Goal: Task Accomplishment & Management: Use online tool/utility

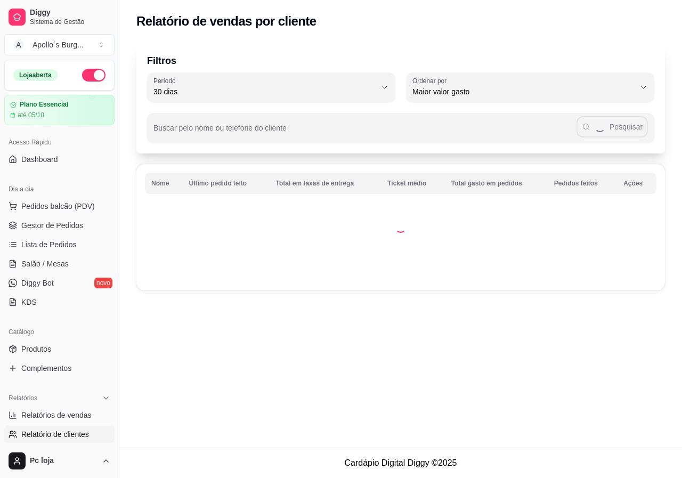
select select "30"
select select "HIGHEST_TOTAL_SPENT_WITH_ORDERS"
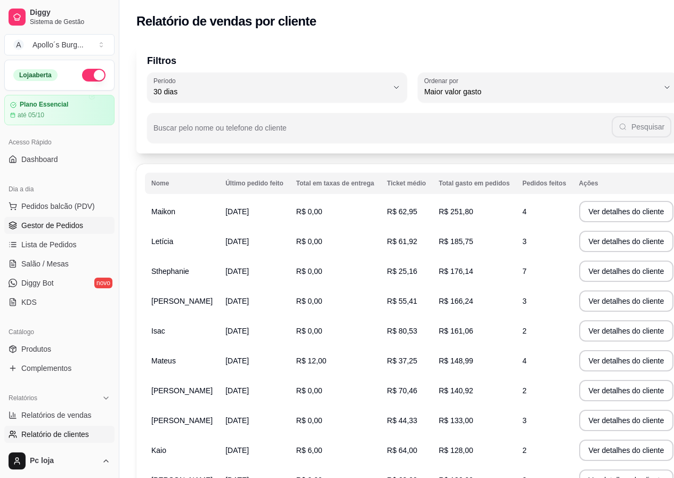
click at [64, 228] on span "Gestor de Pedidos" at bounding box center [52, 225] width 62 height 11
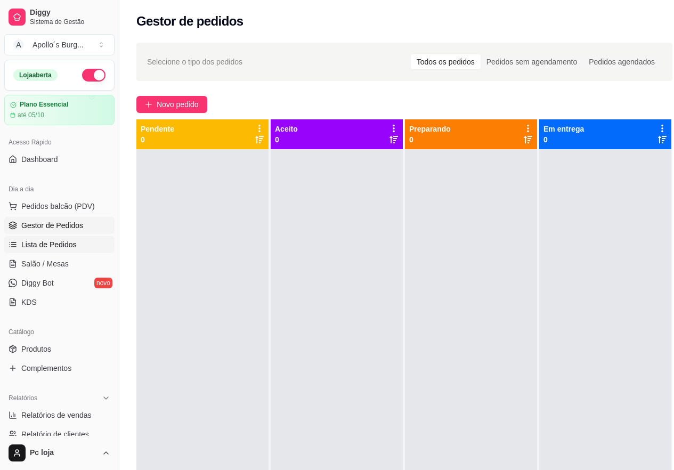
click at [69, 244] on span "Lista de Pedidos" at bounding box center [48, 244] width 55 height 11
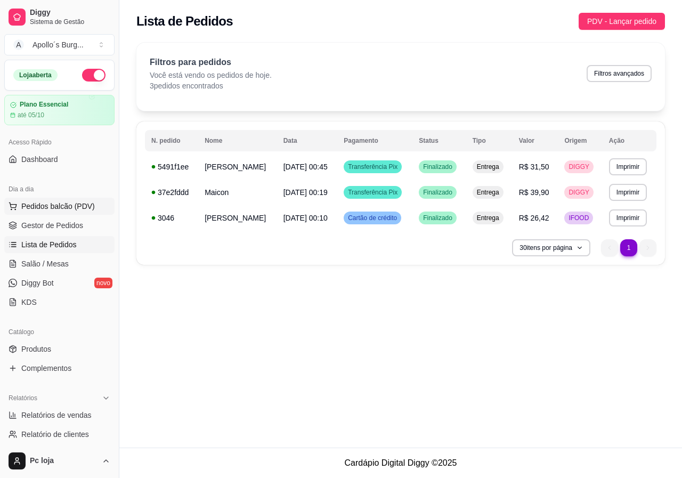
click at [47, 205] on span "Pedidos balcão (PDV)" at bounding box center [57, 206] width 73 height 11
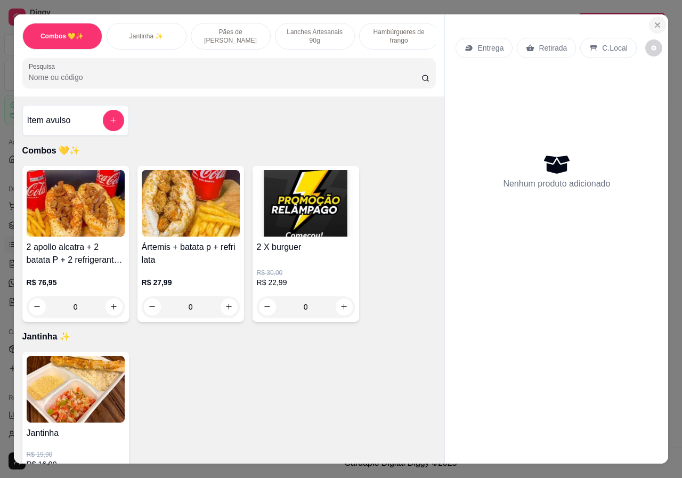
click at [655, 23] on icon "Close" at bounding box center [657, 25] width 4 height 4
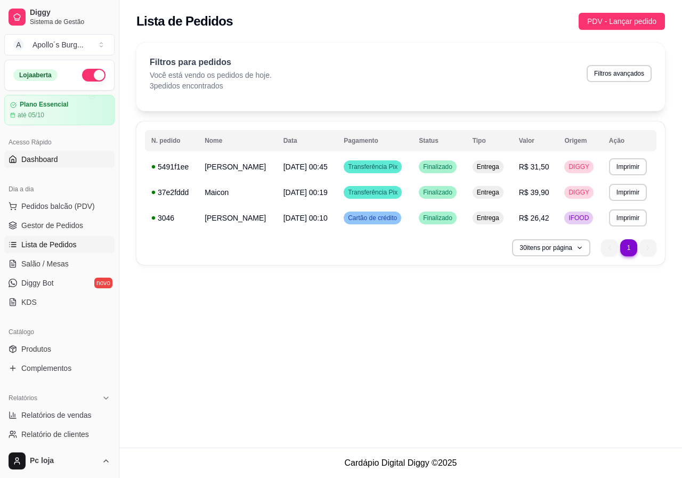
click at [36, 157] on span "Dashboard" at bounding box center [39, 159] width 37 height 11
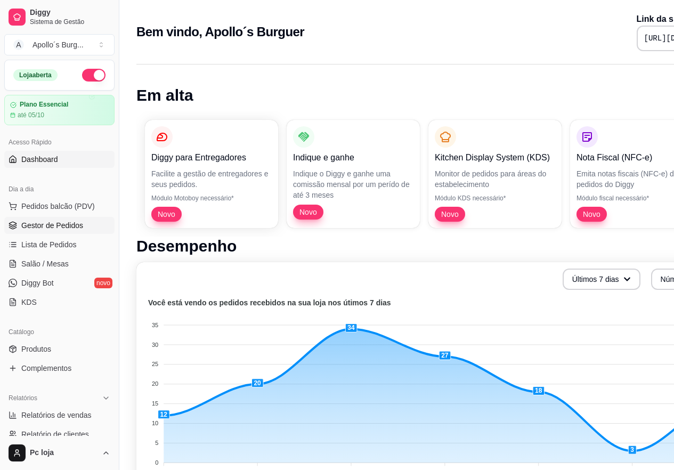
click at [51, 224] on span "Gestor de Pedidos" at bounding box center [52, 225] width 62 height 11
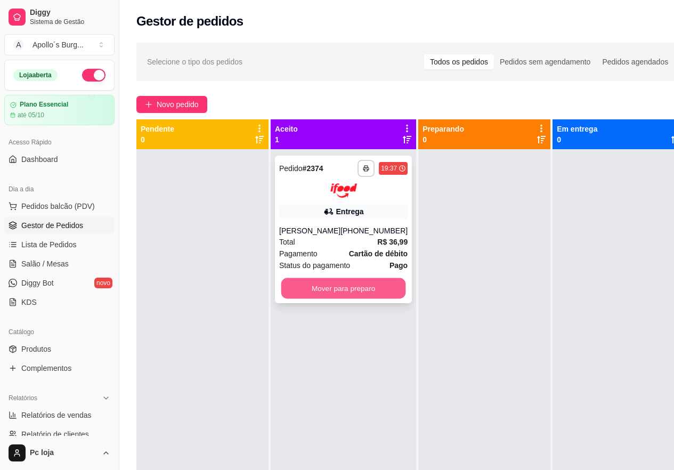
click at [307, 285] on button "Mover para preparo" at bounding box center [343, 287] width 125 height 21
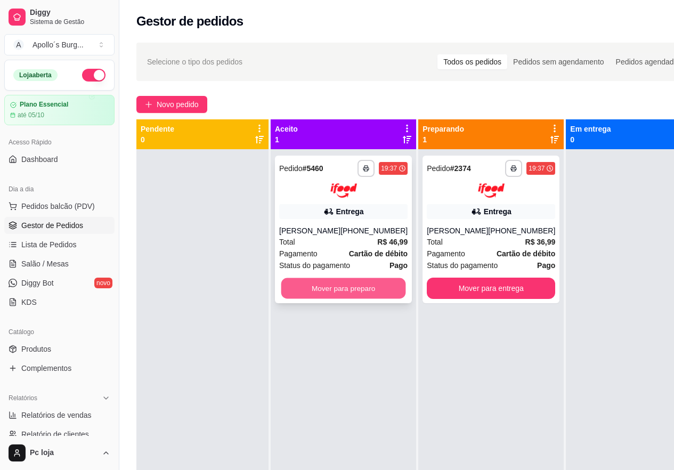
click at [347, 287] on button "Mover para preparo" at bounding box center [343, 287] width 125 height 21
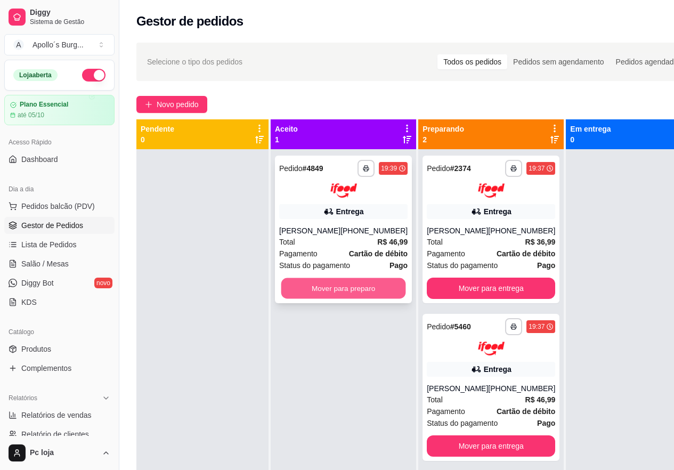
click at [343, 288] on button "Mover para preparo" at bounding box center [343, 287] width 125 height 21
click at [340, 281] on button "Mover para preparo" at bounding box center [343, 287] width 128 height 21
click at [335, 290] on button "Mover para preparo" at bounding box center [343, 287] width 125 height 21
click at [333, 286] on button "Mover para preparo" at bounding box center [343, 287] width 125 height 21
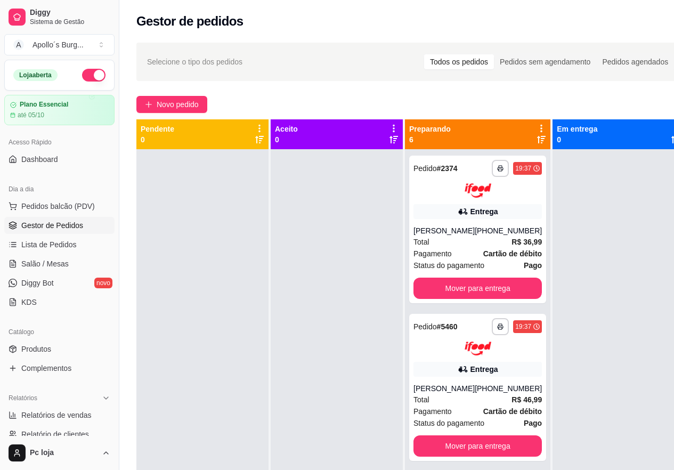
scroll to position [30, 0]
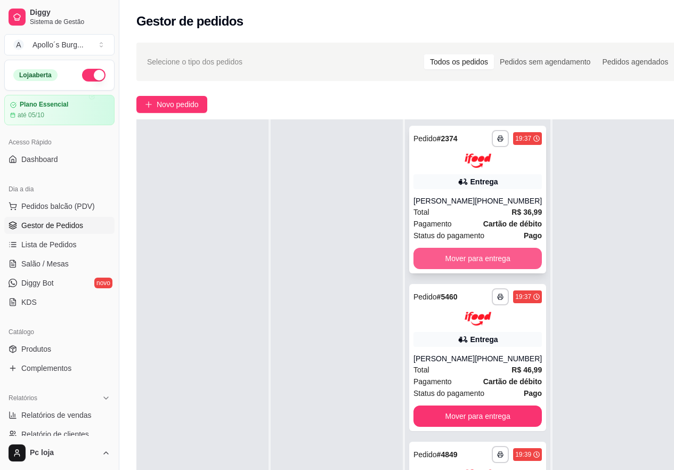
click at [455, 259] on button "Mover para entrega" at bounding box center [477, 258] width 128 height 21
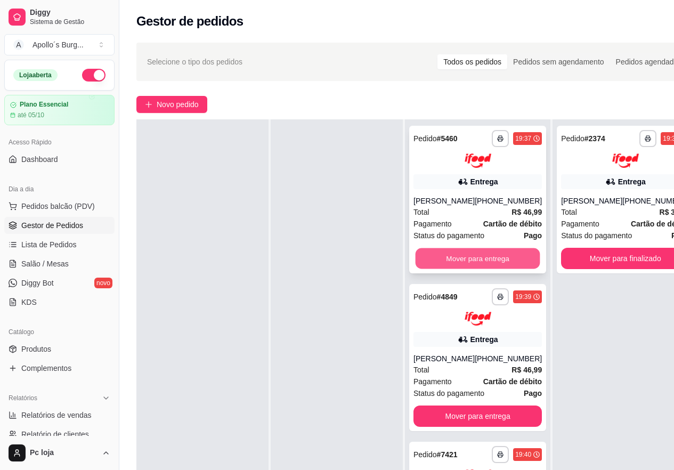
click at [453, 259] on button "Mover para entrega" at bounding box center [477, 258] width 125 height 21
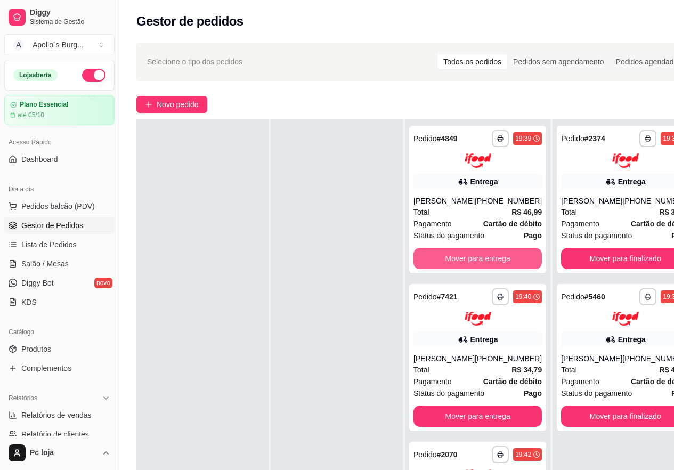
click at [453, 259] on button "Mover para entrega" at bounding box center [477, 258] width 128 height 21
click at [456, 250] on button "Mover para entrega" at bounding box center [477, 258] width 125 height 21
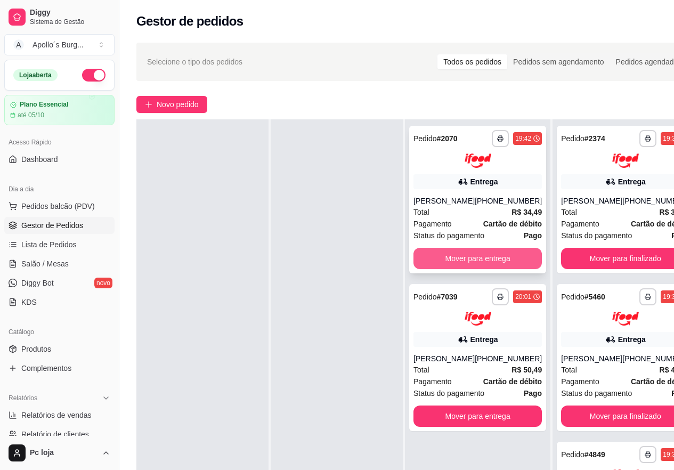
click at [457, 256] on button "Mover para entrega" at bounding box center [477, 258] width 128 height 21
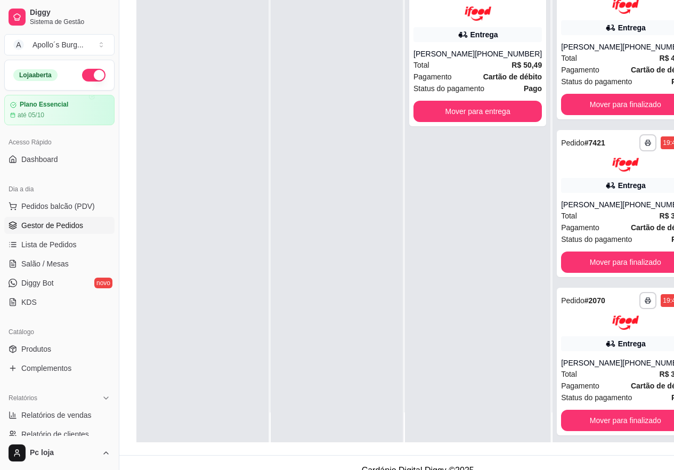
scroll to position [170, 0]
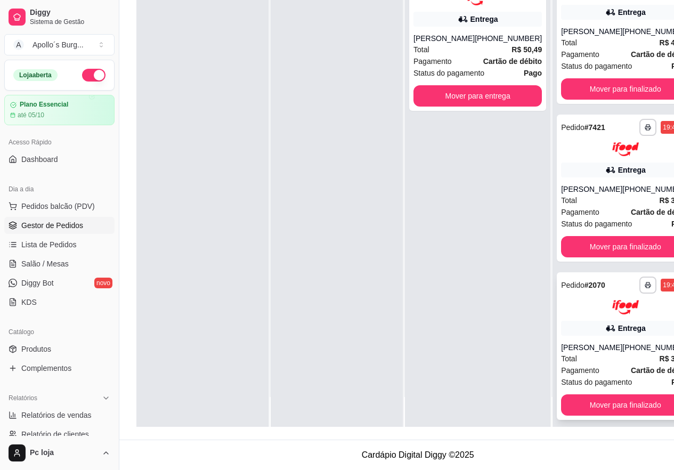
click at [561, 321] on div "Entrega" at bounding box center [625, 328] width 128 height 15
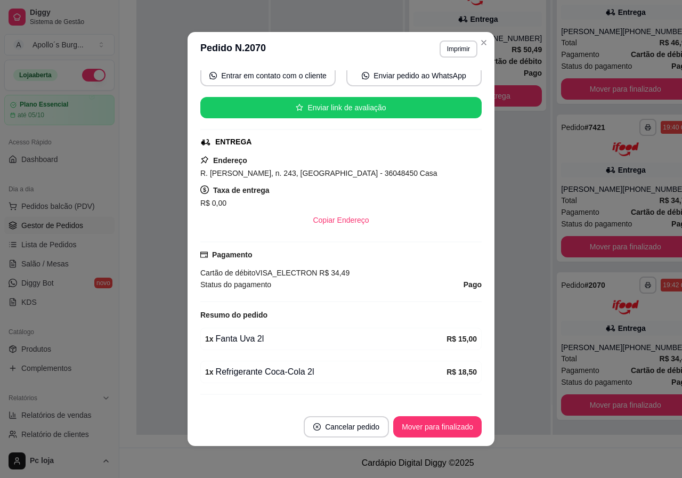
scroll to position [153, 0]
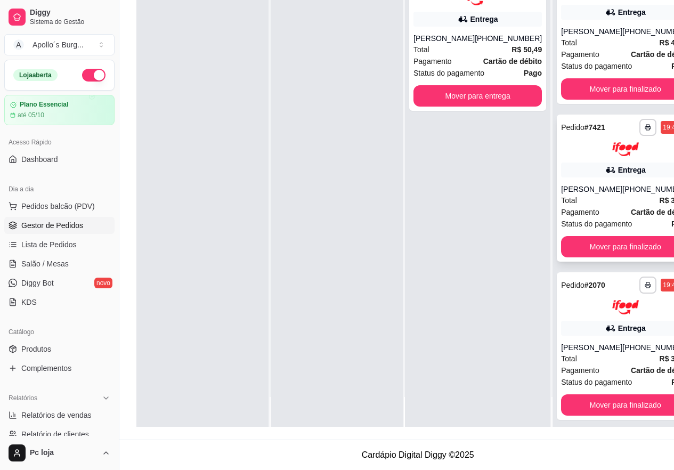
click at [602, 199] on div "Total R$ 34,79" at bounding box center [625, 200] width 128 height 12
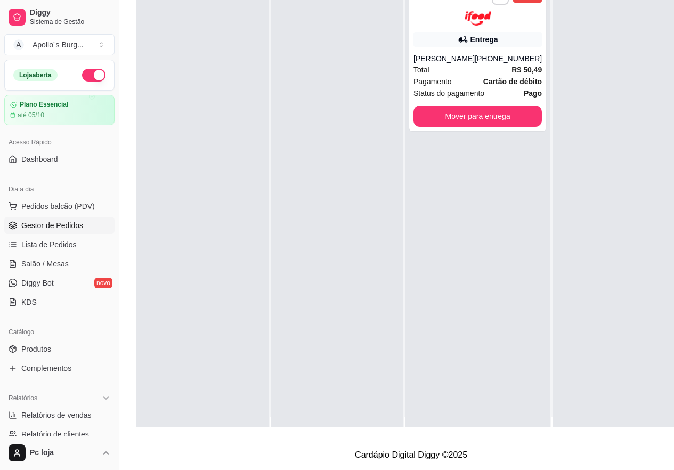
scroll to position [0, 0]
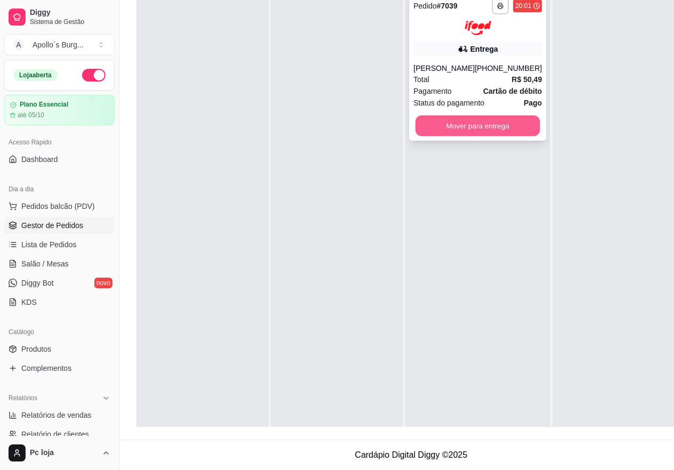
click at [488, 115] on button "Mover para entrega" at bounding box center [477, 125] width 125 height 21
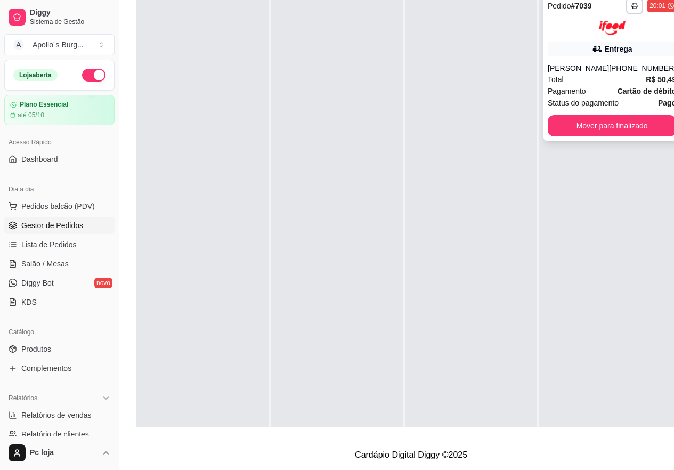
click at [597, 85] on div "Pagamento Cartão de débito" at bounding box center [611, 91] width 128 height 12
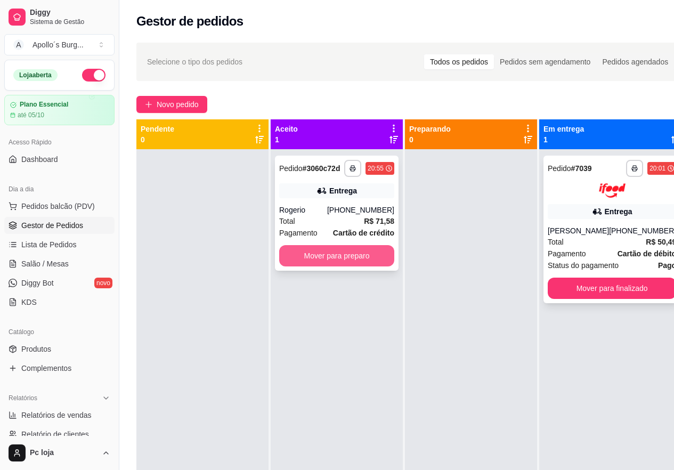
click at [352, 247] on button "Mover para preparo" at bounding box center [336, 255] width 115 height 21
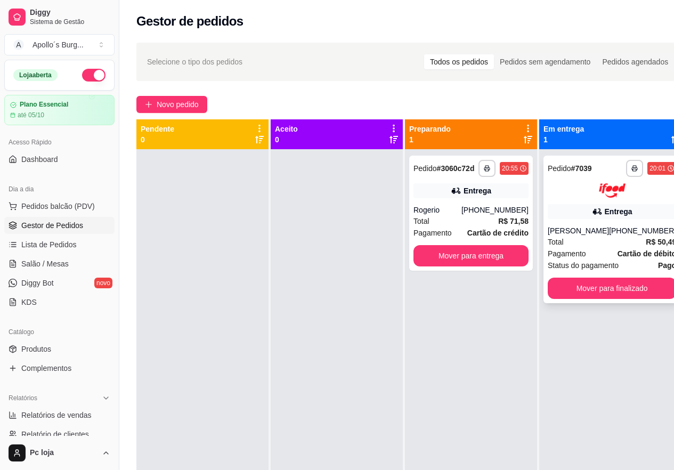
click at [597, 221] on div "**********" at bounding box center [611, 229] width 137 height 148
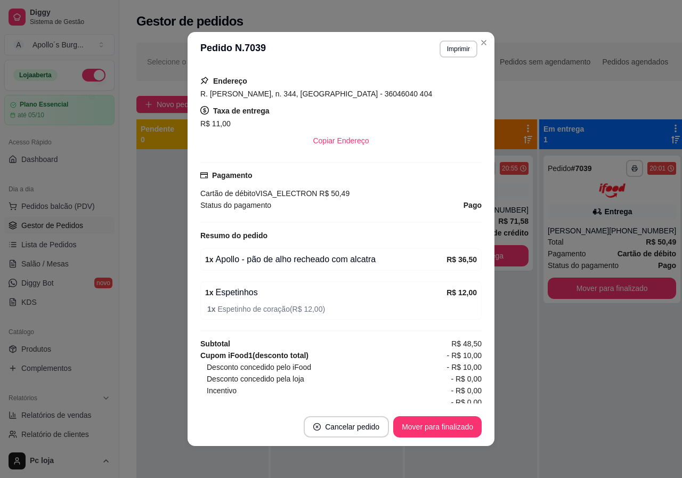
scroll to position [213, 0]
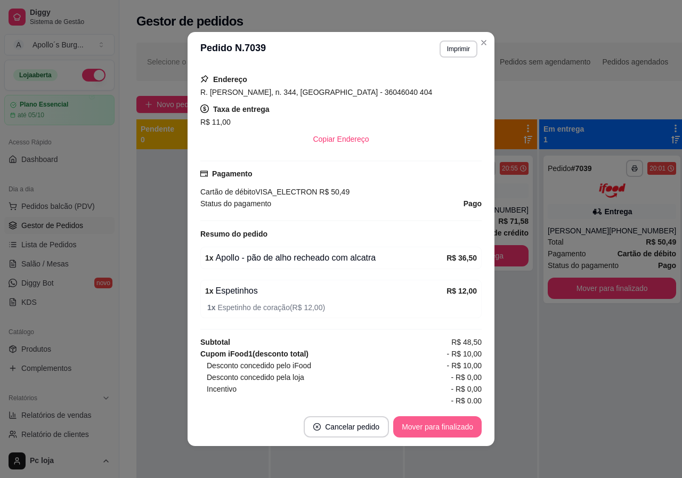
click at [437, 430] on button "Mover para finalizado" at bounding box center [437, 426] width 88 height 21
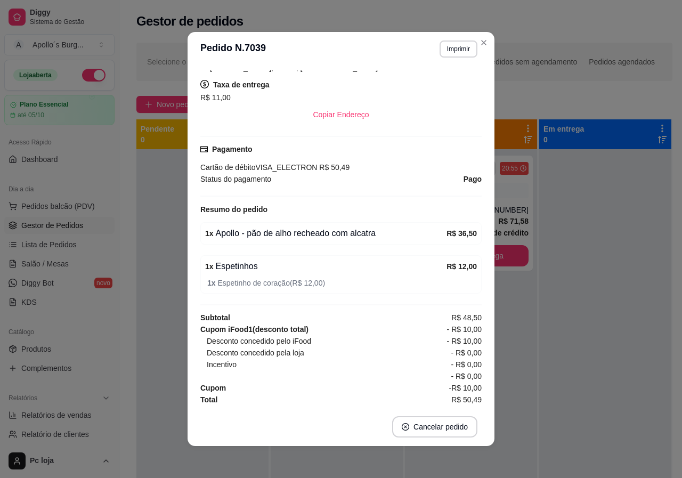
scroll to position [189, 0]
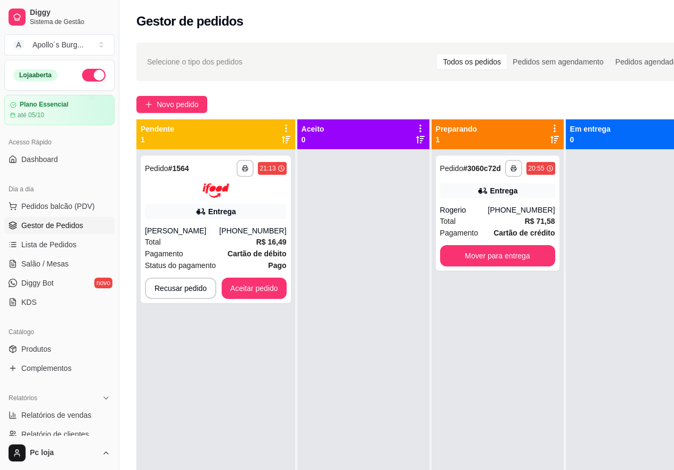
click at [484, 42] on div "**********" at bounding box center [417, 319] width 596 height 566
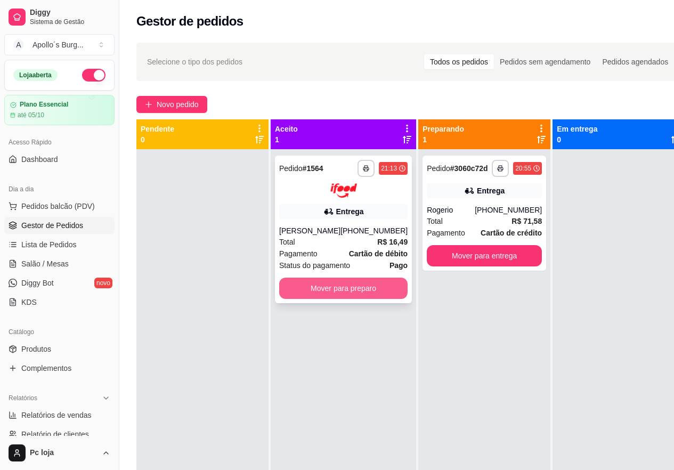
click at [316, 296] on button "Mover para preparo" at bounding box center [343, 287] width 128 height 21
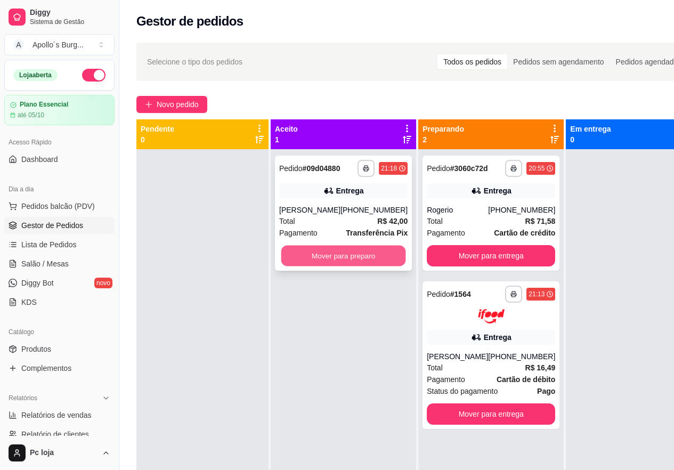
click at [356, 265] on button "Mover para preparo" at bounding box center [343, 255] width 125 height 21
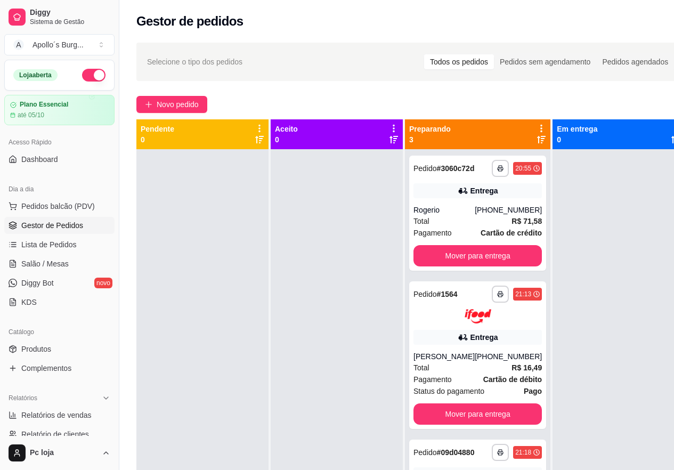
click at [392, 317] on div at bounding box center [337, 384] width 132 height 470
click at [474, 254] on button "Mover para entrega" at bounding box center [477, 255] width 128 height 21
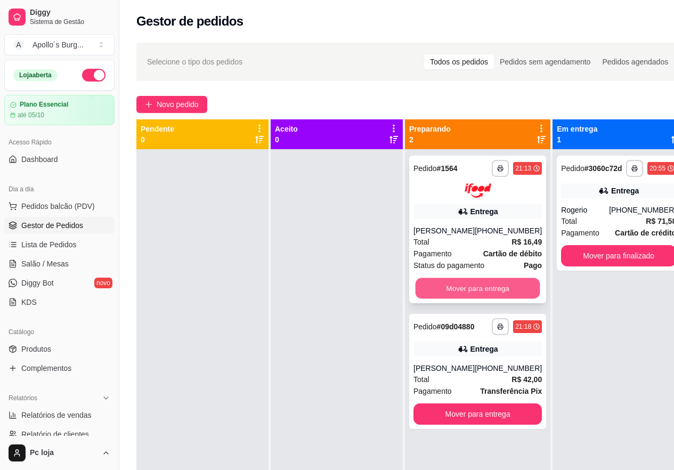
click at [478, 285] on button "Mover para entrega" at bounding box center [477, 287] width 125 height 21
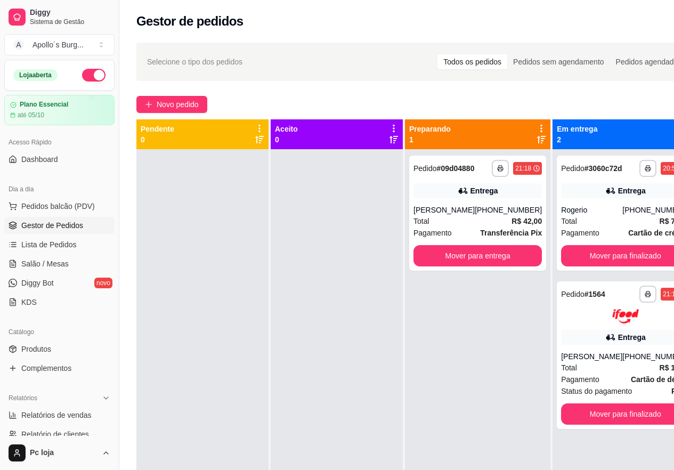
click at [449, 266] on button "Mover para entrega" at bounding box center [477, 255] width 128 height 21
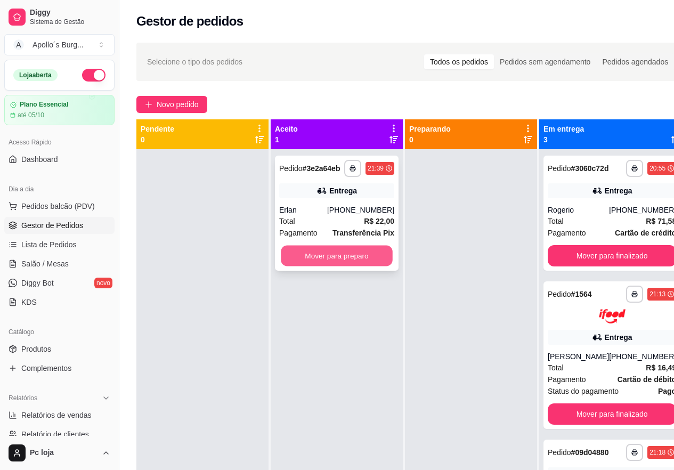
click at [370, 252] on button "Mover para preparo" at bounding box center [337, 255] width 112 height 21
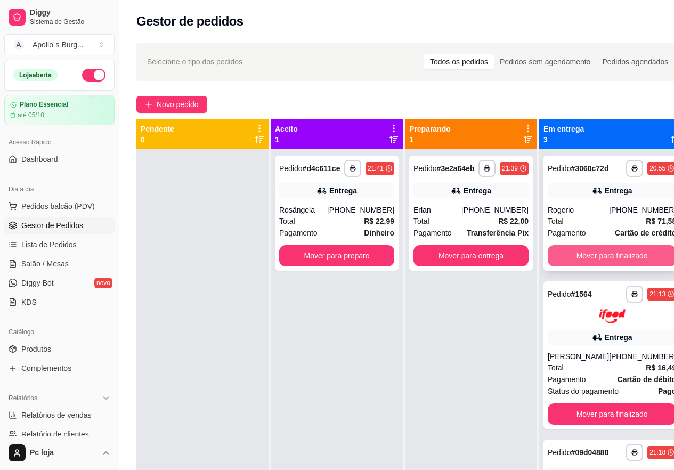
click at [604, 258] on button "Mover para finalizado" at bounding box center [611, 255] width 128 height 21
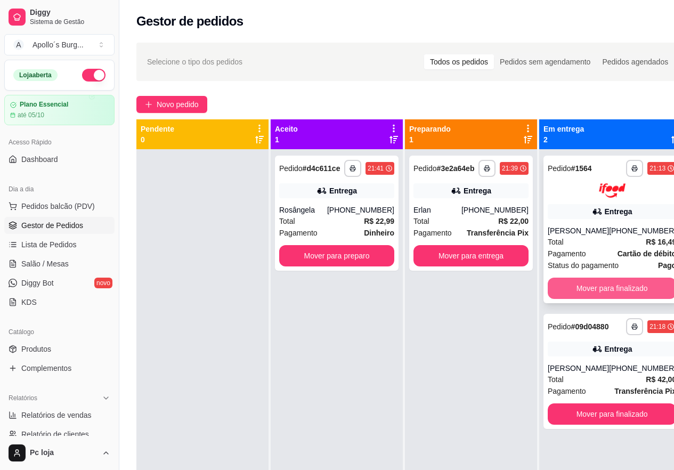
click at [599, 290] on button "Mover para finalizado" at bounding box center [611, 287] width 128 height 21
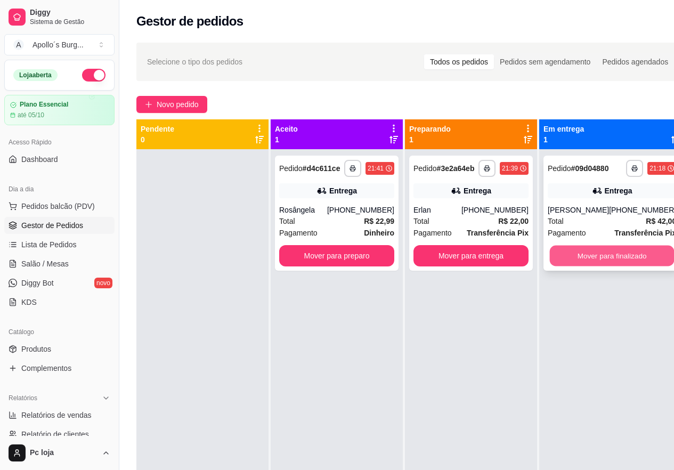
click at [587, 266] on button "Mover para finalizado" at bounding box center [612, 255] width 125 height 21
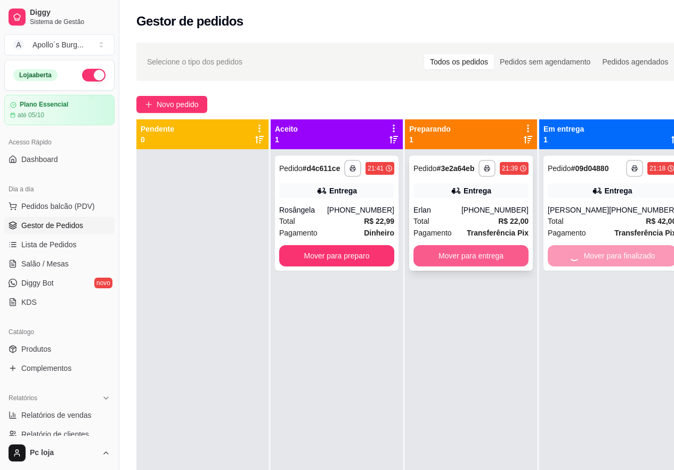
click at [472, 250] on button "Mover para entrega" at bounding box center [470, 255] width 115 height 21
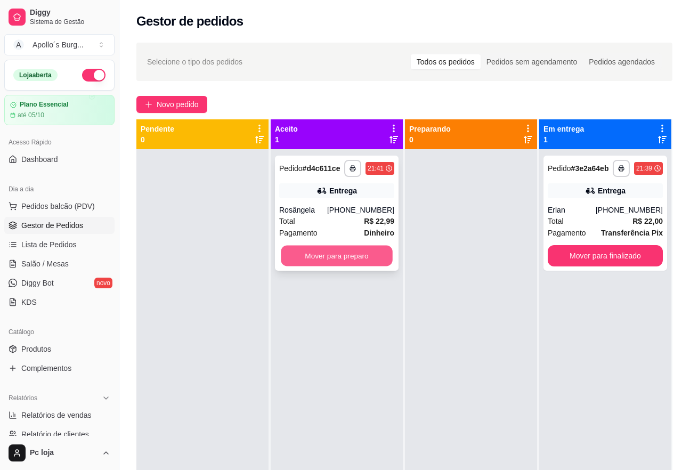
click at [345, 251] on button "Mover para preparo" at bounding box center [337, 255] width 112 height 21
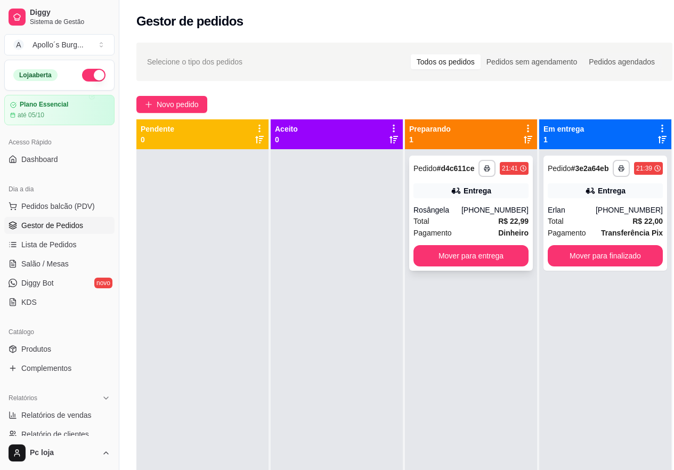
click at [464, 226] on div "Total R$ 22,99" at bounding box center [470, 221] width 115 height 12
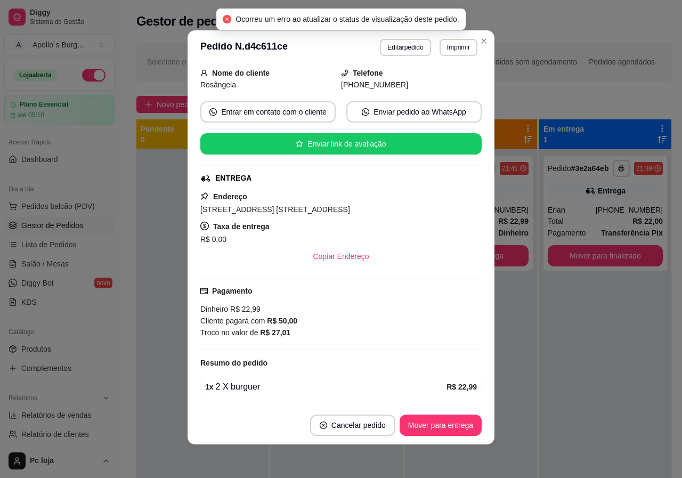
scroll to position [2, 0]
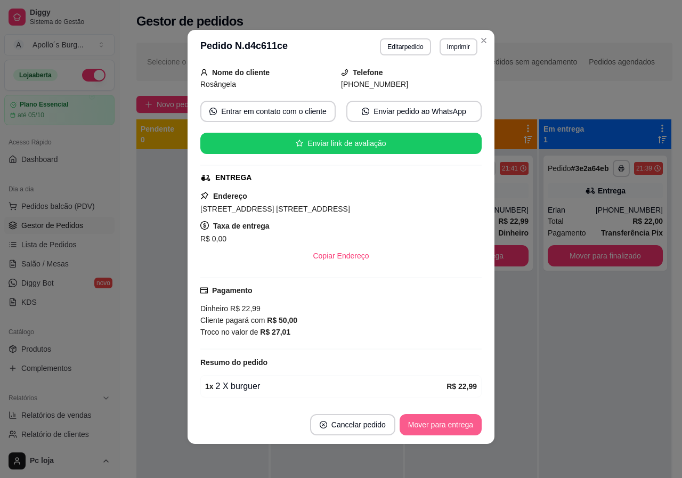
click at [425, 420] on button "Mover para entrega" at bounding box center [440, 424] width 82 height 21
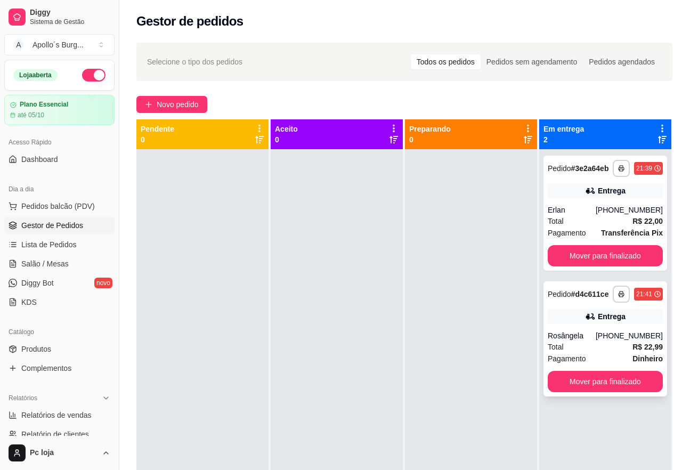
click at [623, 347] on div "Total R$ 22,99" at bounding box center [604, 347] width 115 height 12
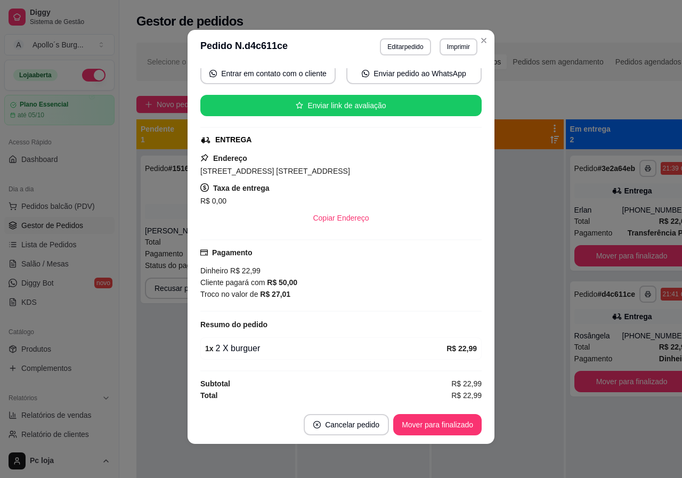
scroll to position [104, 0]
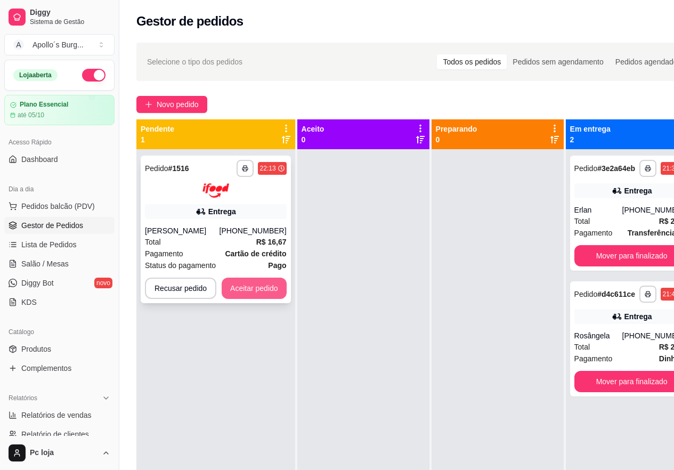
click at [235, 288] on button "Aceitar pedido" at bounding box center [254, 287] width 65 height 21
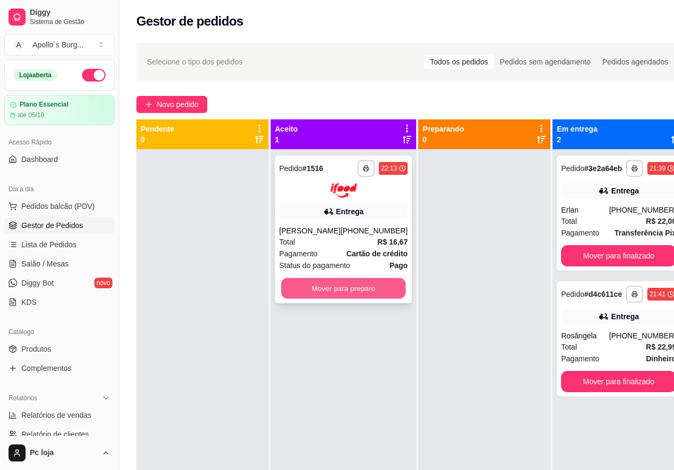
click at [387, 295] on button "Mover para preparo" at bounding box center [343, 287] width 125 height 21
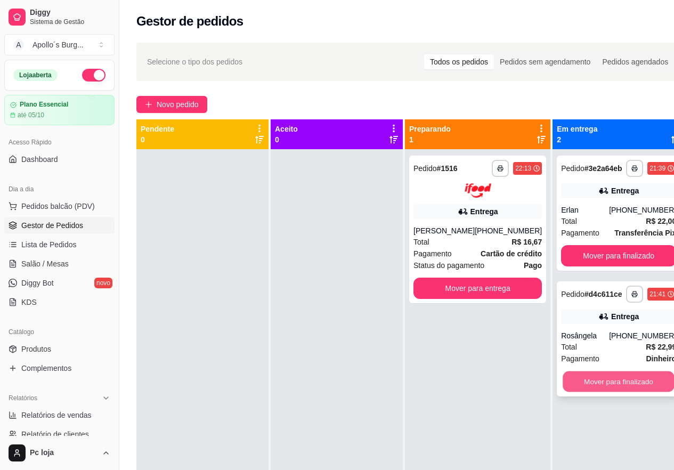
click at [618, 381] on button "Mover para finalizado" at bounding box center [618, 381] width 112 height 21
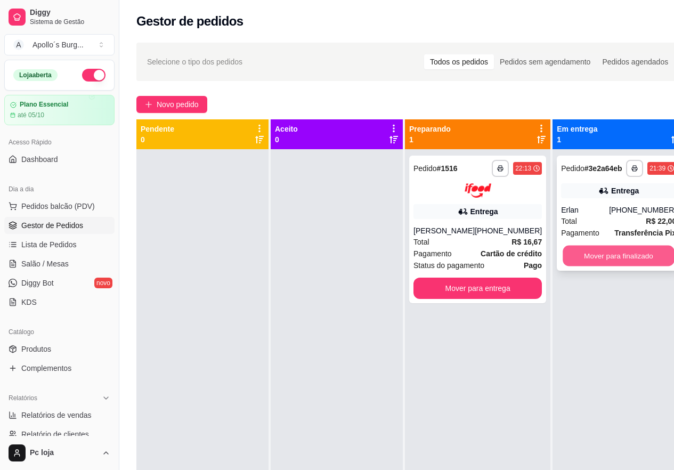
click at [605, 255] on button "Mover para finalizado" at bounding box center [618, 255] width 112 height 21
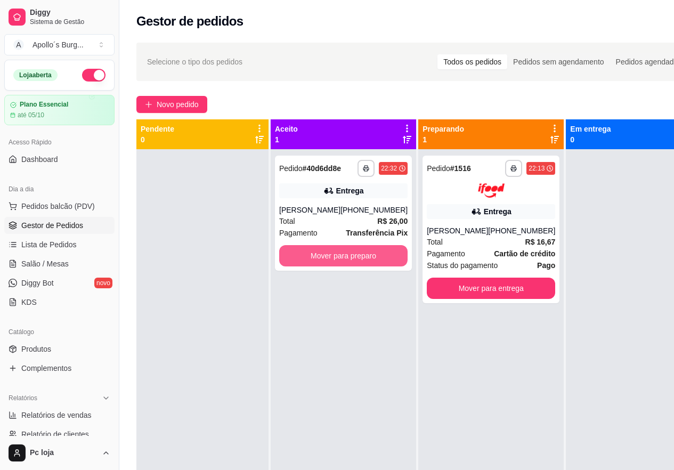
click at [335, 258] on button "Mover para preparo" at bounding box center [343, 255] width 128 height 21
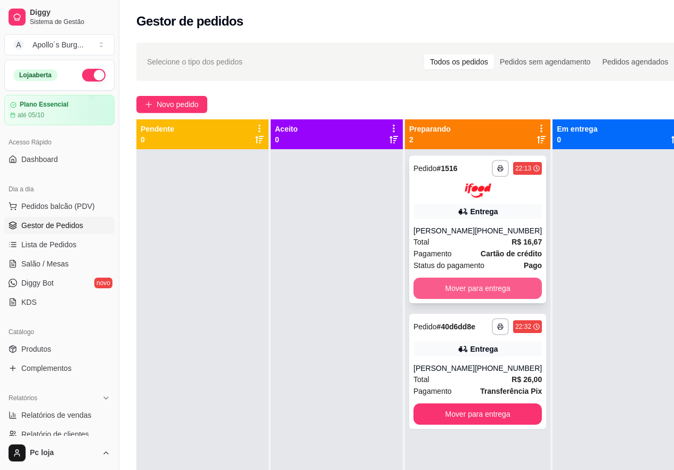
click at [503, 285] on button "Mover para entrega" at bounding box center [477, 287] width 128 height 21
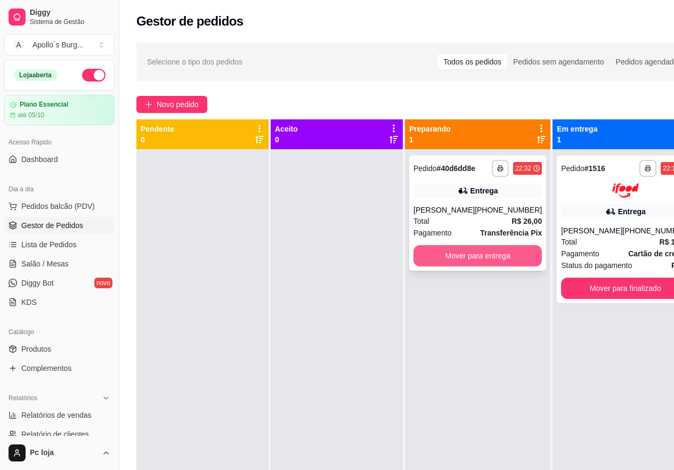
click at [493, 266] on button "Mover para entrega" at bounding box center [477, 255] width 128 height 21
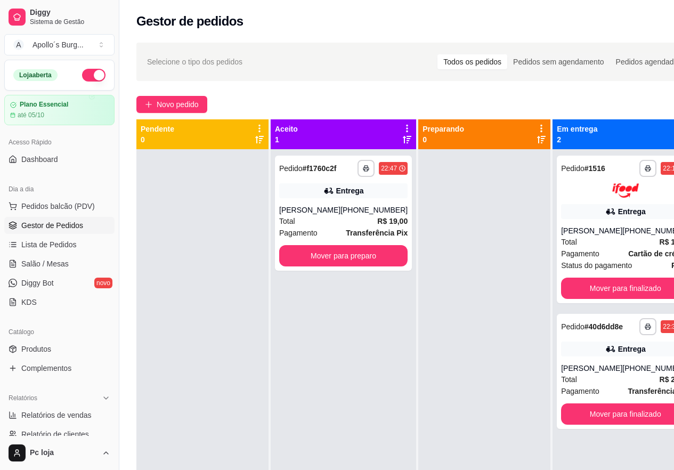
drag, startPoint x: 493, startPoint y: 274, endPoint x: 493, endPoint y: 281, distance: 6.9
click at [493, 273] on div at bounding box center [484, 384] width 132 height 470
click at [357, 255] on button "Mover para preparo" at bounding box center [343, 255] width 125 height 21
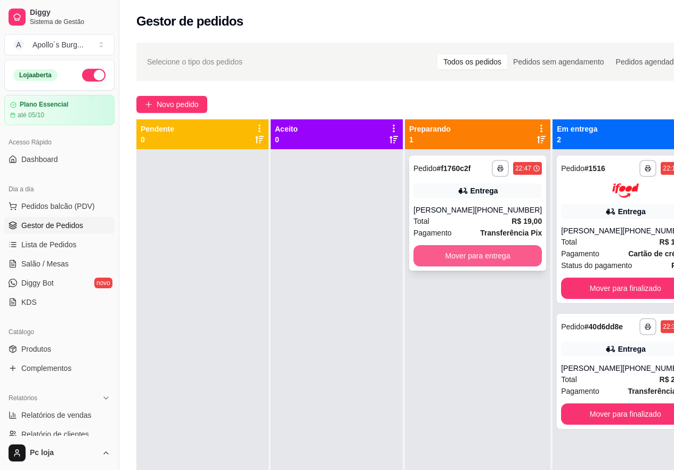
click at [480, 265] on button "Mover para entrega" at bounding box center [477, 255] width 128 height 21
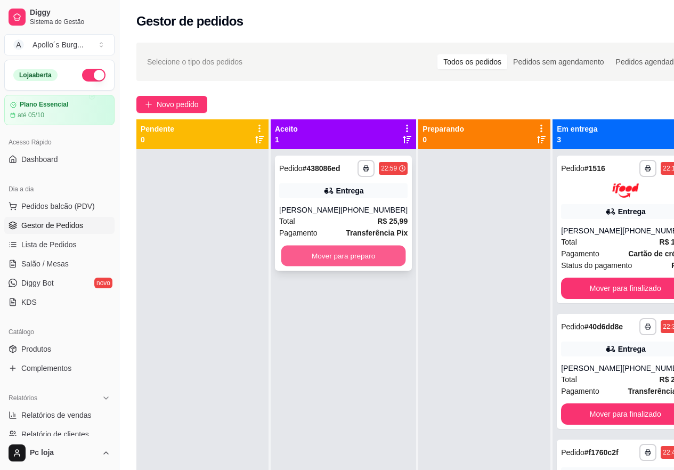
click at [372, 250] on button "Mover para preparo" at bounding box center [343, 255] width 125 height 21
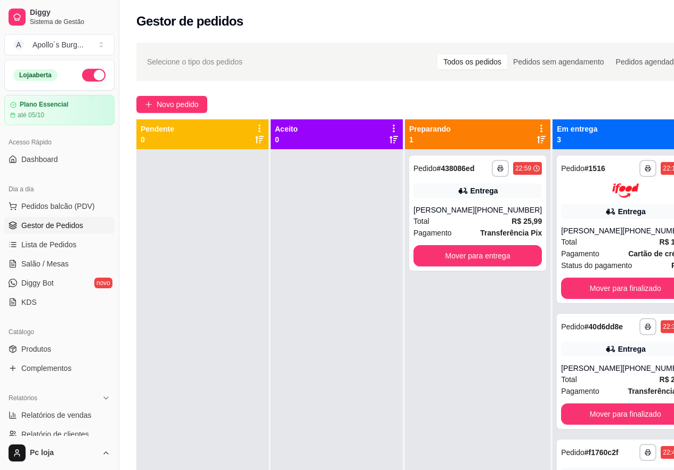
click at [335, 243] on div at bounding box center [337, 384] width 132 height 470
click at [166, 102] on span "Novo pedido" at bounding box center [178, 105] width 42 height 12
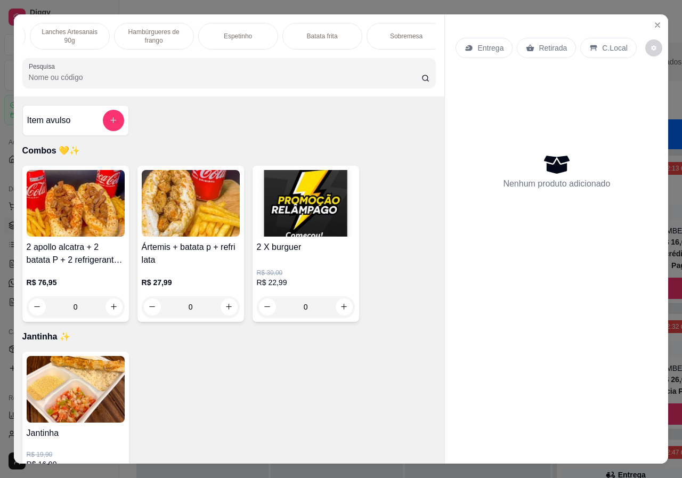
scroll to position [0, 339]
click at [400, 32] on p "Bebidas" at bounding box center [395, 36] width 23 height 9
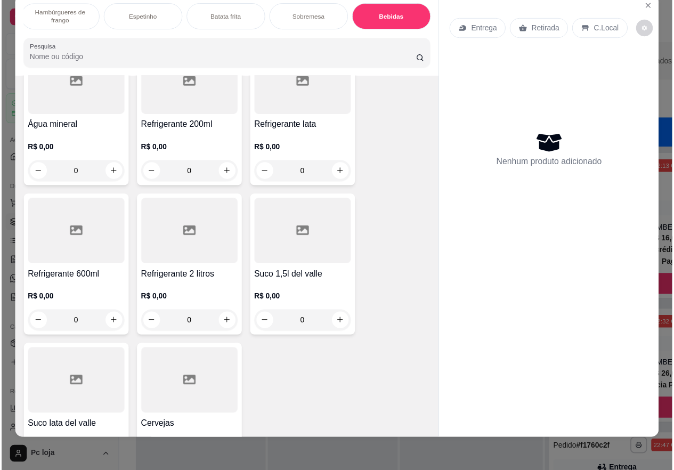
scroll to position [2377, 0]
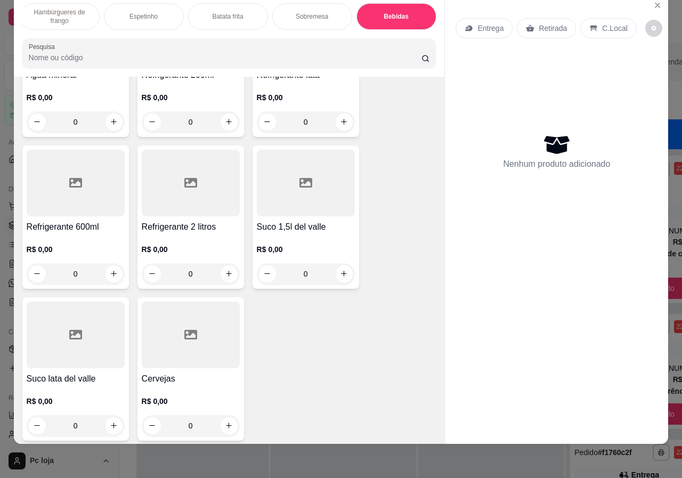
click at [92, 372] on h4 "Suco lata del valle" at bounding box center [76, 378] width 98 height 13
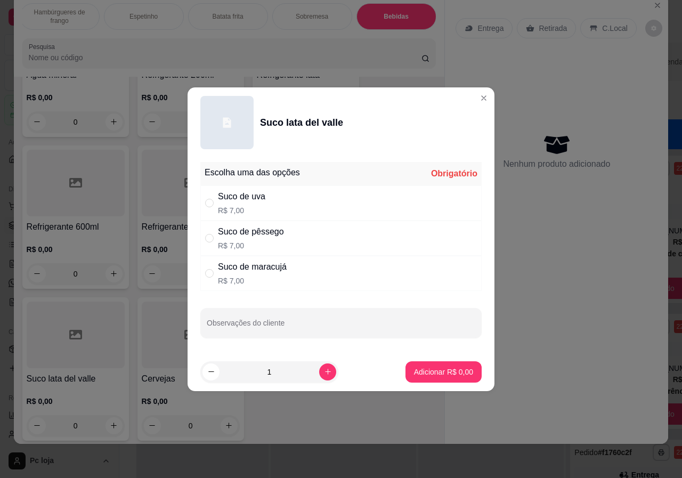
drag, startPoint x: 207, startPoint y: 237, endPoint x: 234, endPoint y: 260, distance: 35.5
click at [208, 238] on input "" at bounding box center [209, 238] width 9 height 9
radio input "true"
click at [324, 373] on icon "increase-product-quantity" at bounding box center [328, 371] width 8 height 8
type input "2"
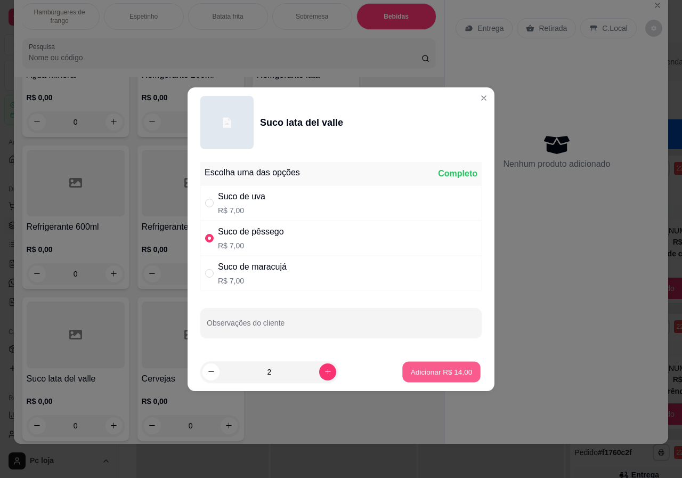
click at [425, 373] on p "Adicionar R$ 14,00" at bounding box center [442, 371] width 62 height 10
type input "2"
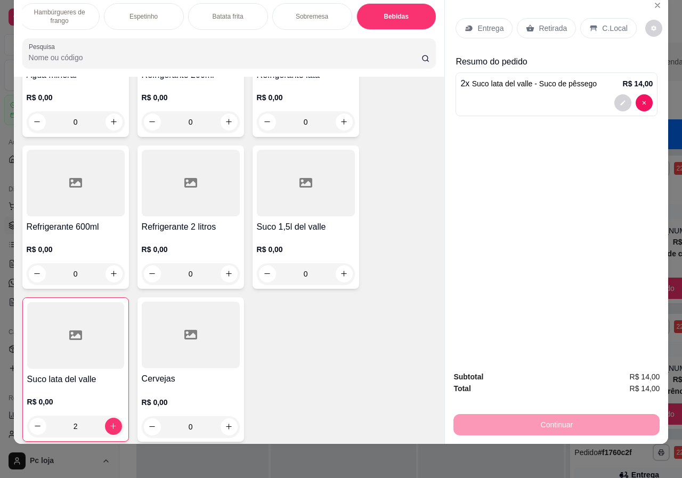
click at [542, 23] on p "Retirada" at bounding box center [552, 28] width 28 height 11
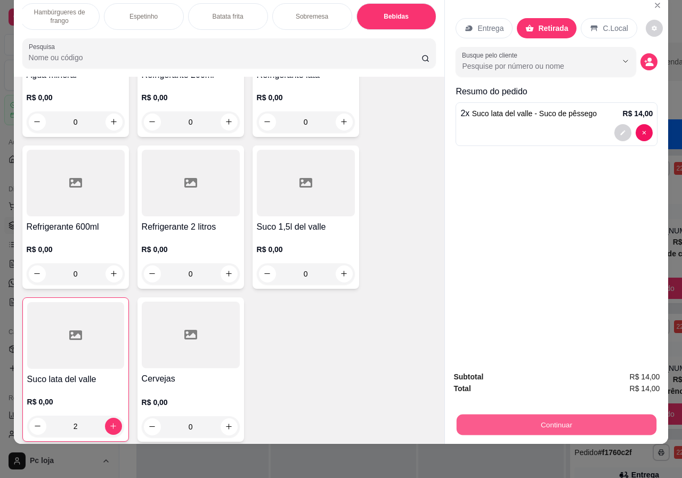
click at [592, 416] on button "Continuar" at bounding box center [556, 424] width 200 height 21
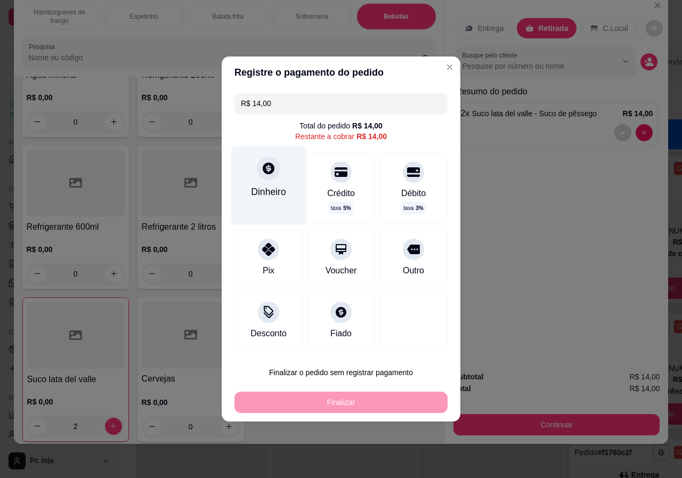
click at [268, 181] on div "Dinheiro" at bounding box center [268, 185] width 75 height 78
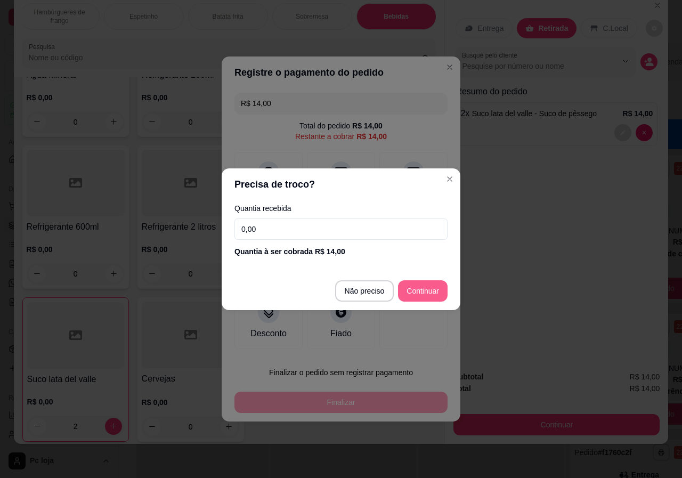
type input "R$ 0,00"
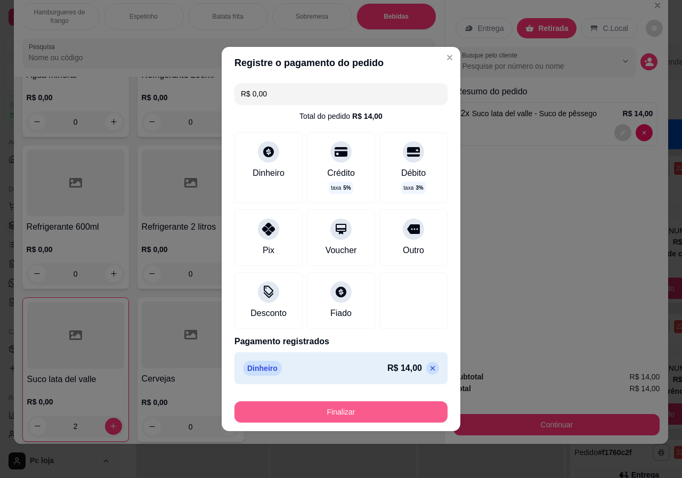
click at [374, 411] on button "Finalizar" at bounding box center [340, 411] width 213 height 21
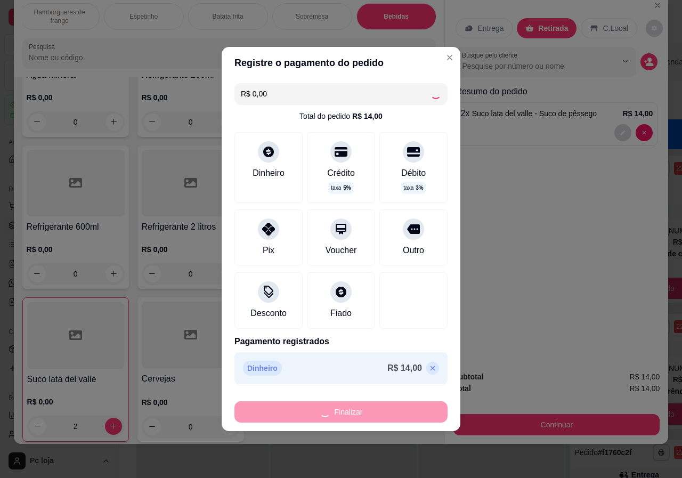
type input "0"
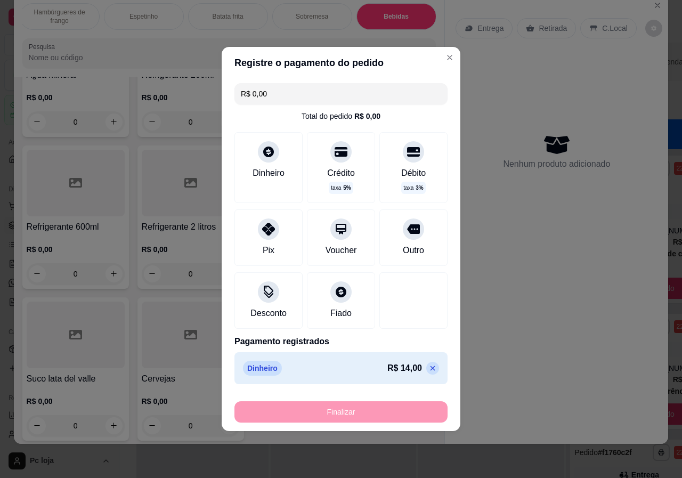
type input "-R$ 14,00"
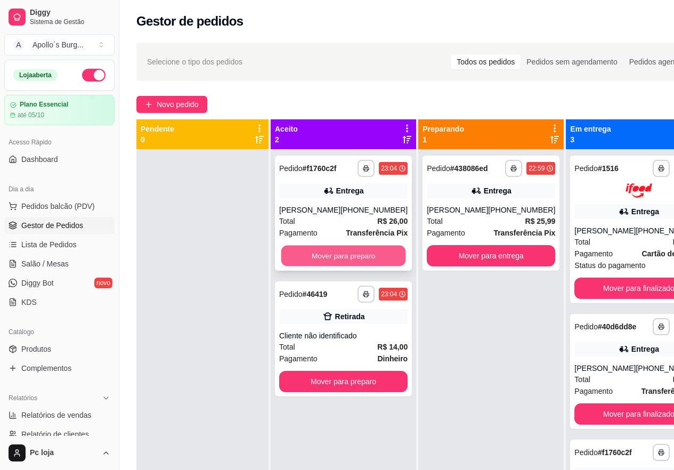
click at [334, 257] on button "Mover para preparo" at bounding box center [343, 255] width 125 height 21
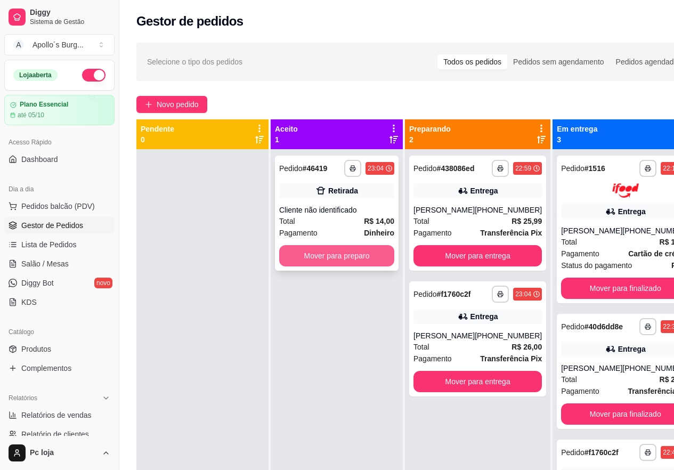
click at [354, 256] on button "Mover para preparo" at bounding box center [336, 255] width 115 height 21
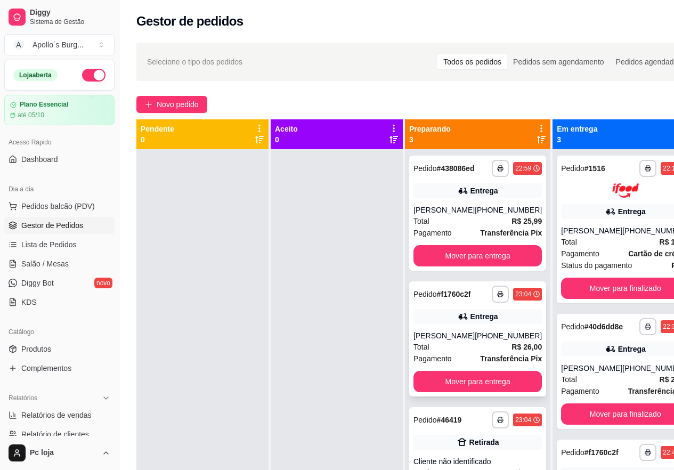
scroll to position [30, 0]
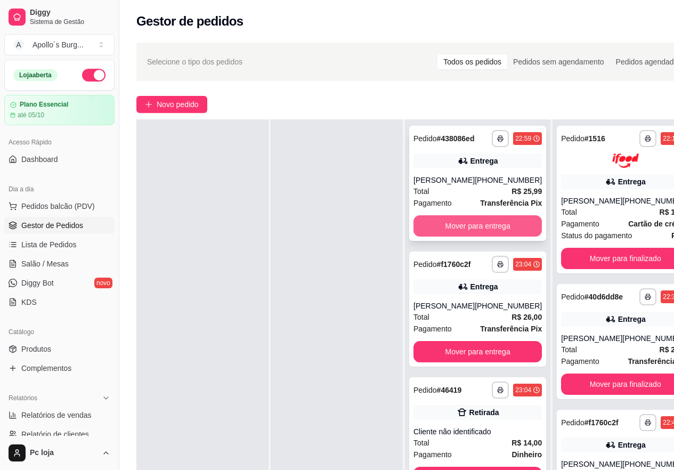
click at [512, 220] on button "Mover para entrega" at bounding box center [477, 225] width 128 height 21
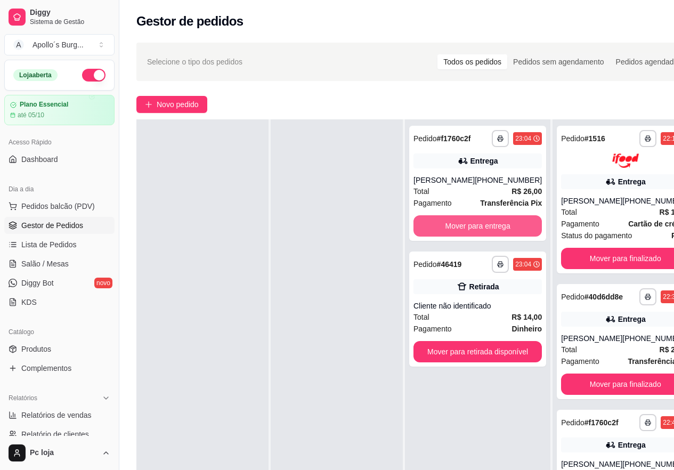
click at [512, 220] on button "Mover para entrega" at bounding box center [477, 225] width 128 height 21
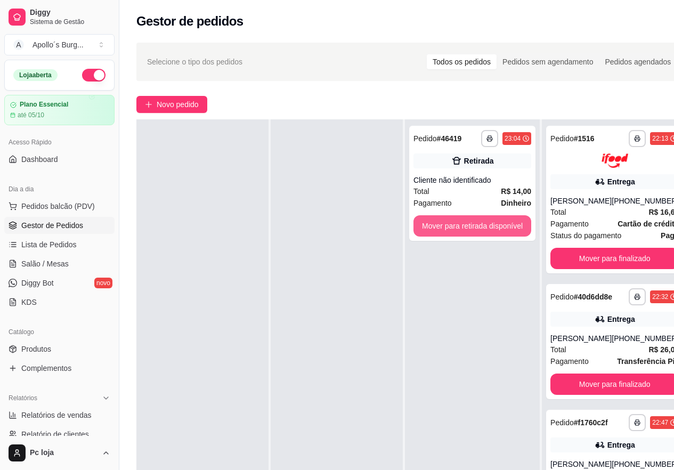
click at [512, 220] on button "Mover para retirada disponível" at bounding box center [472, 225] width 118 height 21
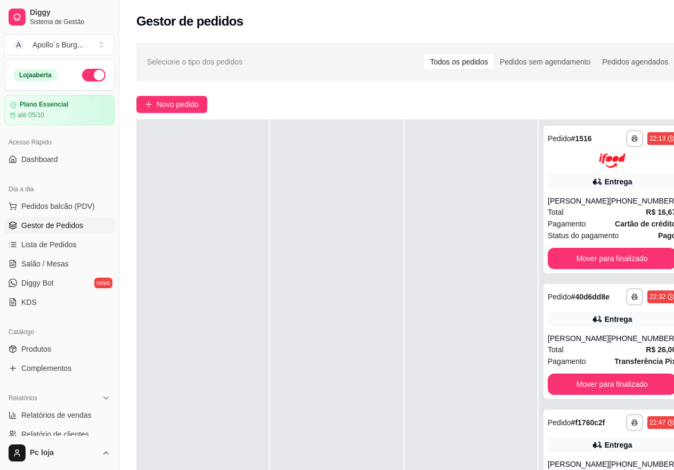
click at [511, 217] on div at bounding box center [471, 354] width 132 height 470
click at [582, 262] on button "Mover para finalizado" at bounding box center [611, 258] width 128 height 21
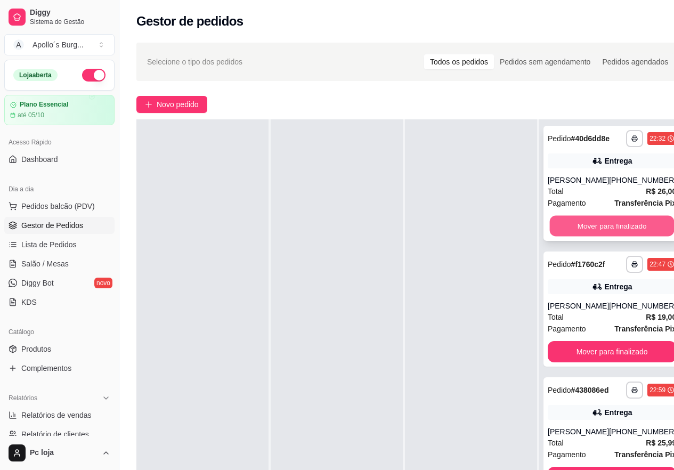
click at [584, 236] on button "Mover para finalizado" at bounding box center [612, 226] width 125 height 21
click at [587, 226] on button "Mover para finalizado" at bounding box center [612, 226] width 125 height 21
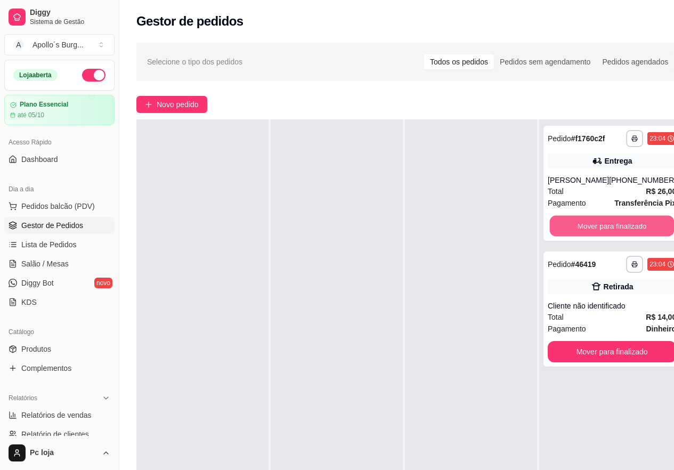
click at [587, 226] on button "Mover para finalizado" at bounding box center [612, 226] width 125 height 21
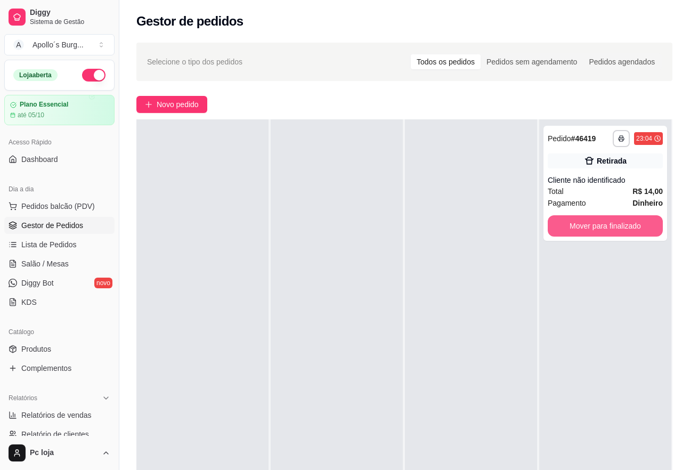
click at [587, 226] on button "Mover para finalizado" at bounding box center [604, 225] width 115 height 21
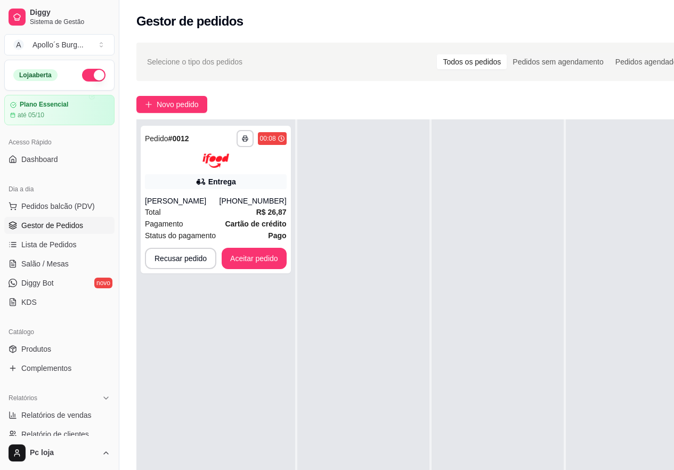
drag, startPoint x: 587, startPoint y: 226, endPoint x: 545, endPoint y: 214, distance: 43.8
click at [588, 225] on div at bounding box center [632, 354] width 132 height 470
click at [258, 269] on button "Aceitar pedido" at bounding box center [254, 258] width 65 height 21
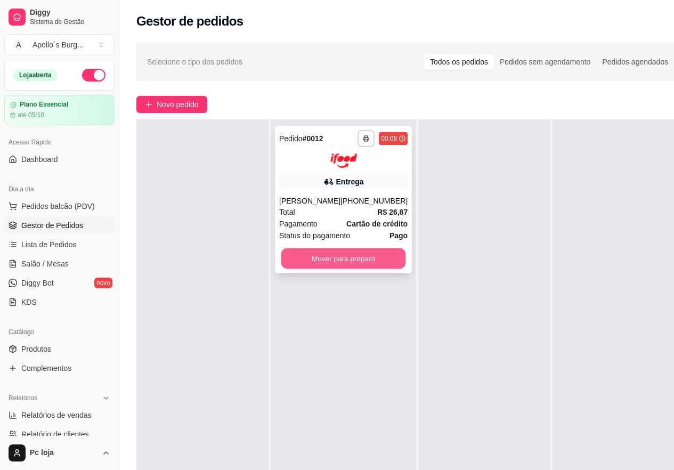
click at [309, 268] on button "Mover para preparo" at bounding box center [343, 258] width 125 height 21
click at [322, 268] on button "Mover para preparo" at bounding box center [343, 258] width 125 height 21
